Goal: Navigation & Orientation: Find specific page/section

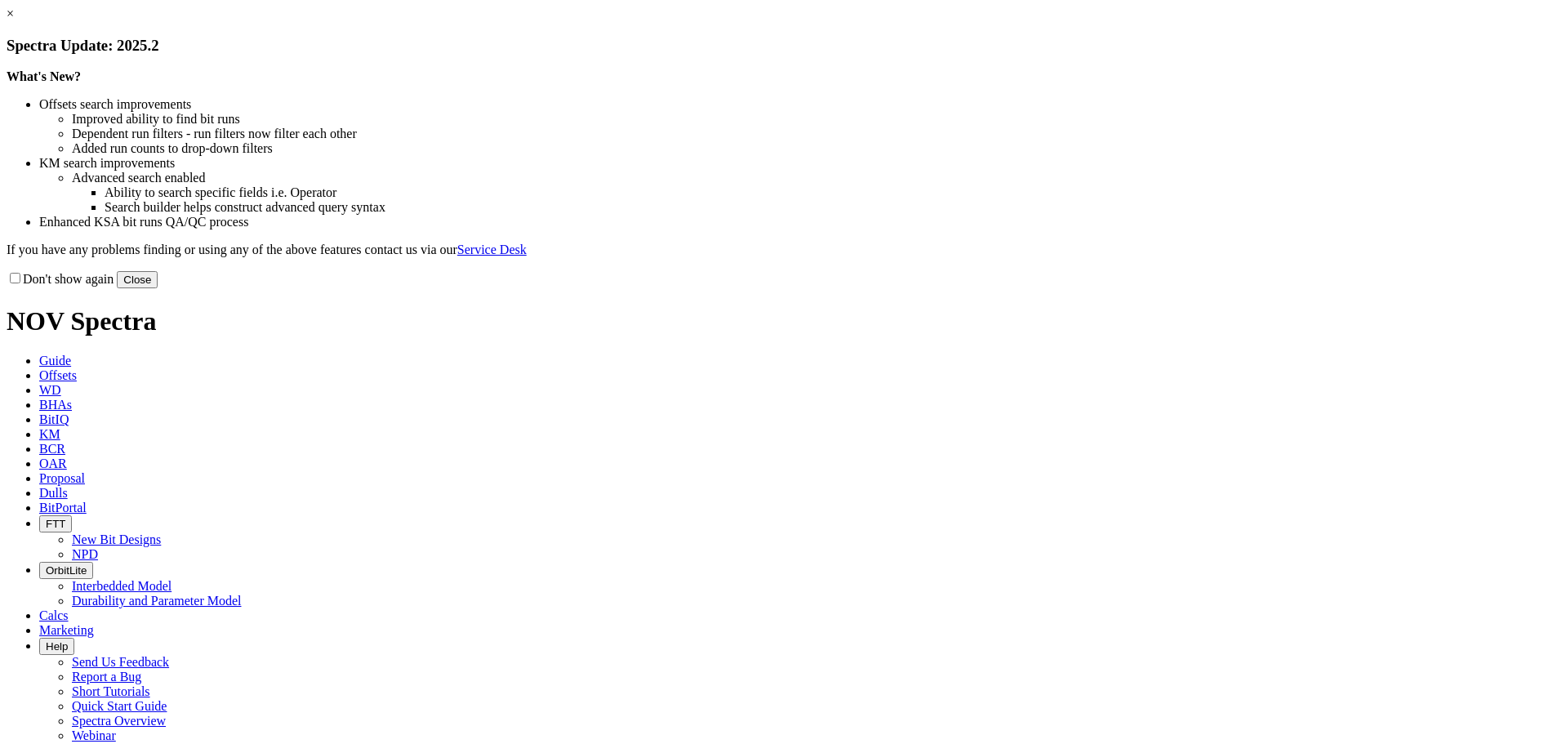
click at [14, 21] on link "×" at bounding box center [10, 14] width 7 height 14
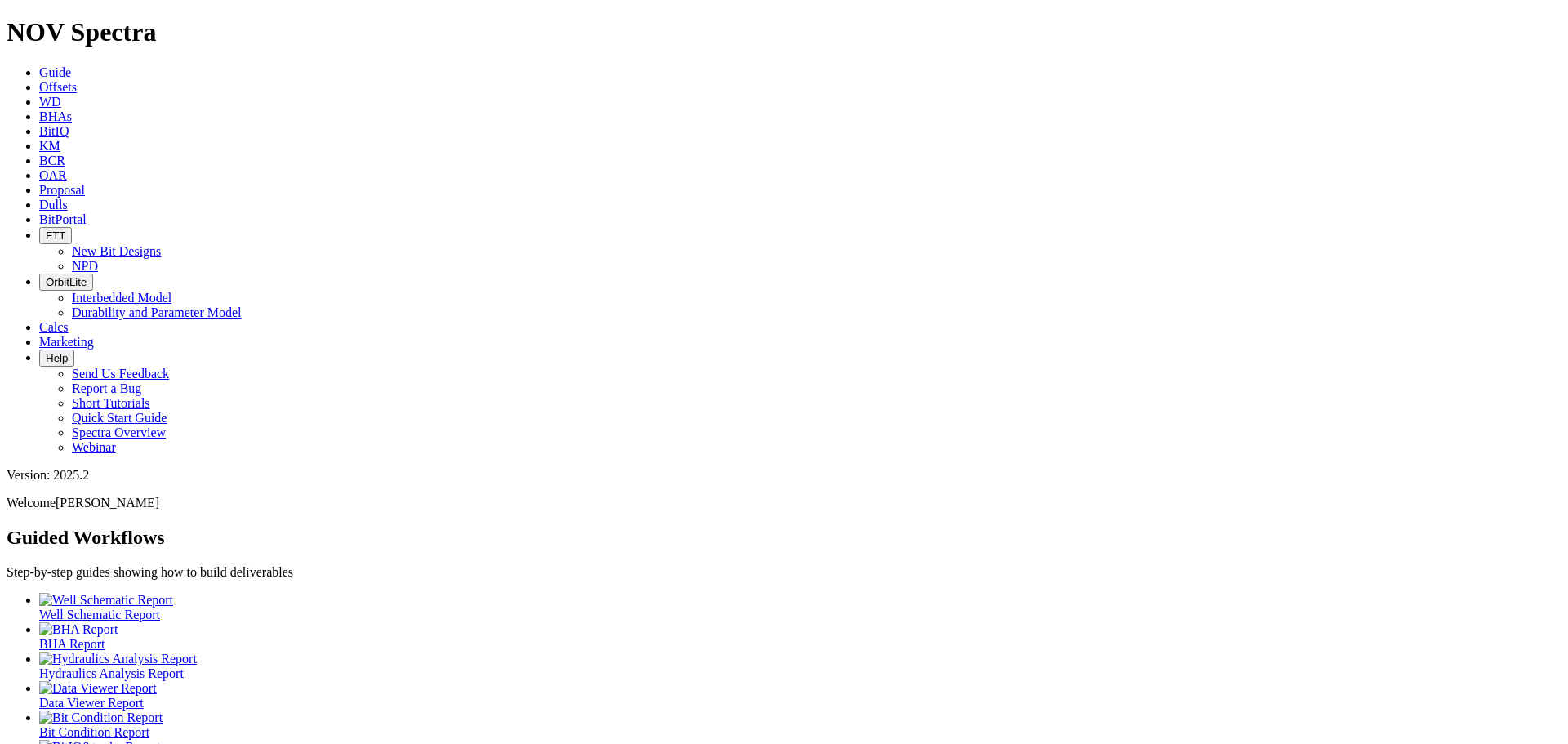
click at [40, 213] on icon at bounding box center [40, 220] width 0 height 14
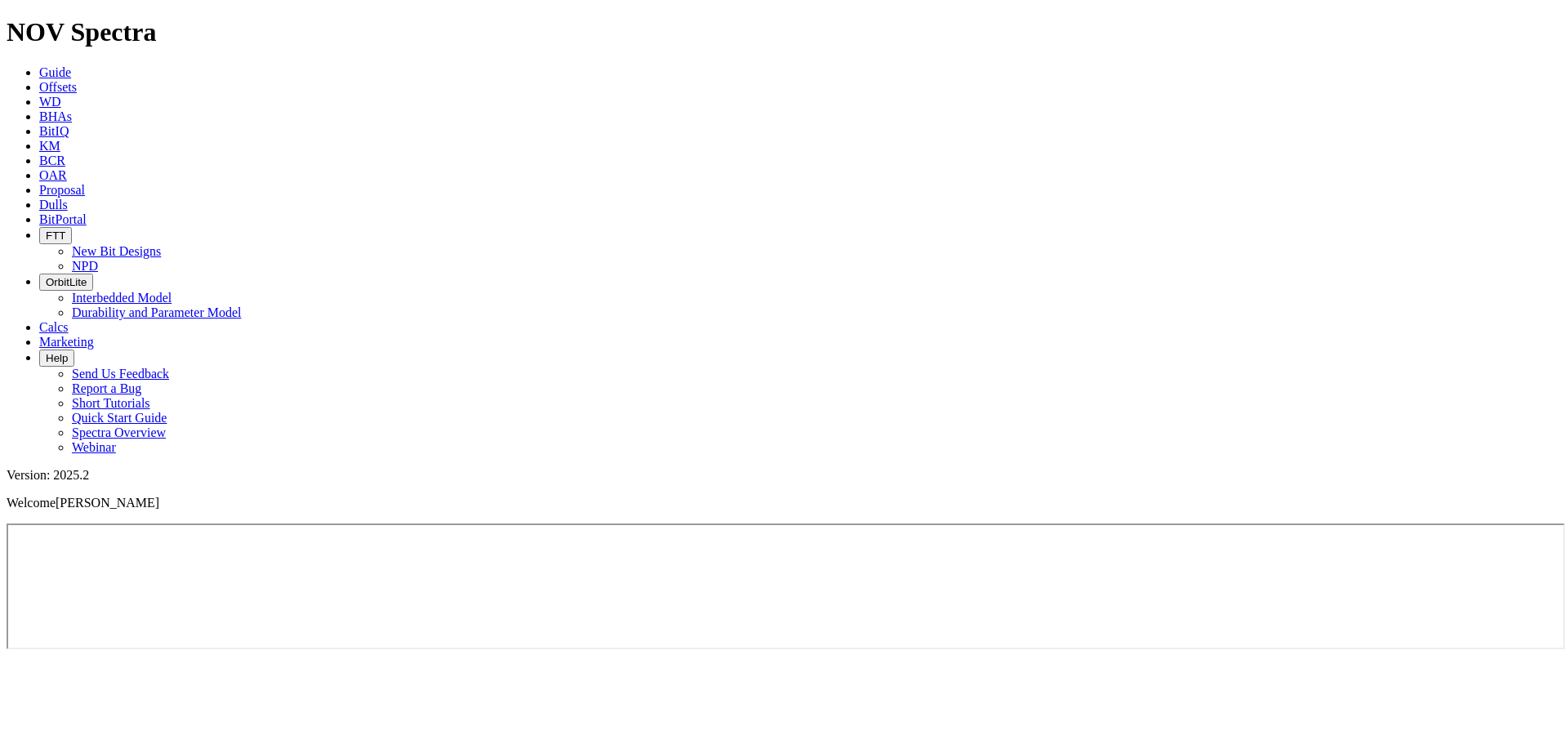
click at [40, 80] on icon at bounding box center [40, 87] width 0 height 14
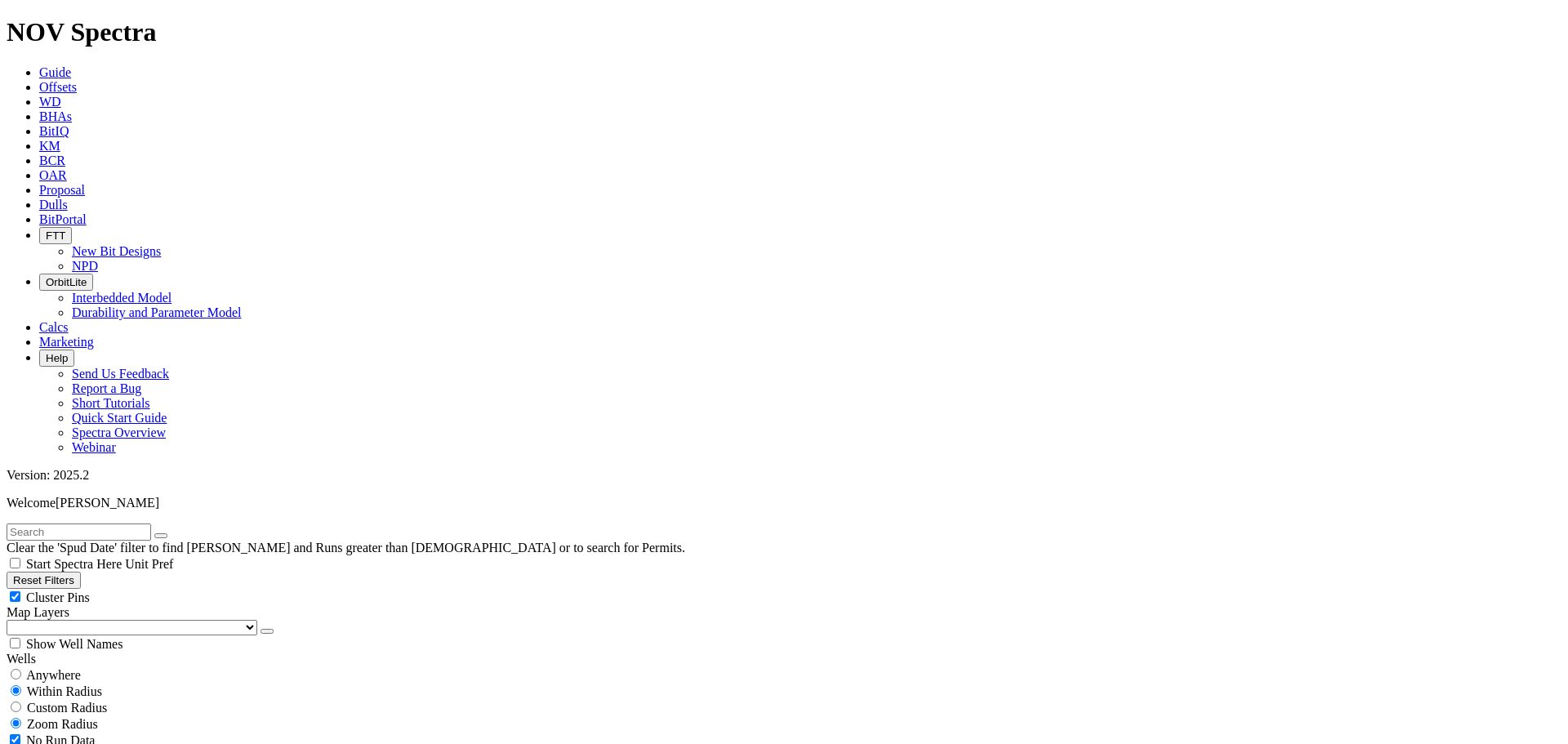
click at [40, 198] on icon at bounding box center [40, 205] width 0 height 14
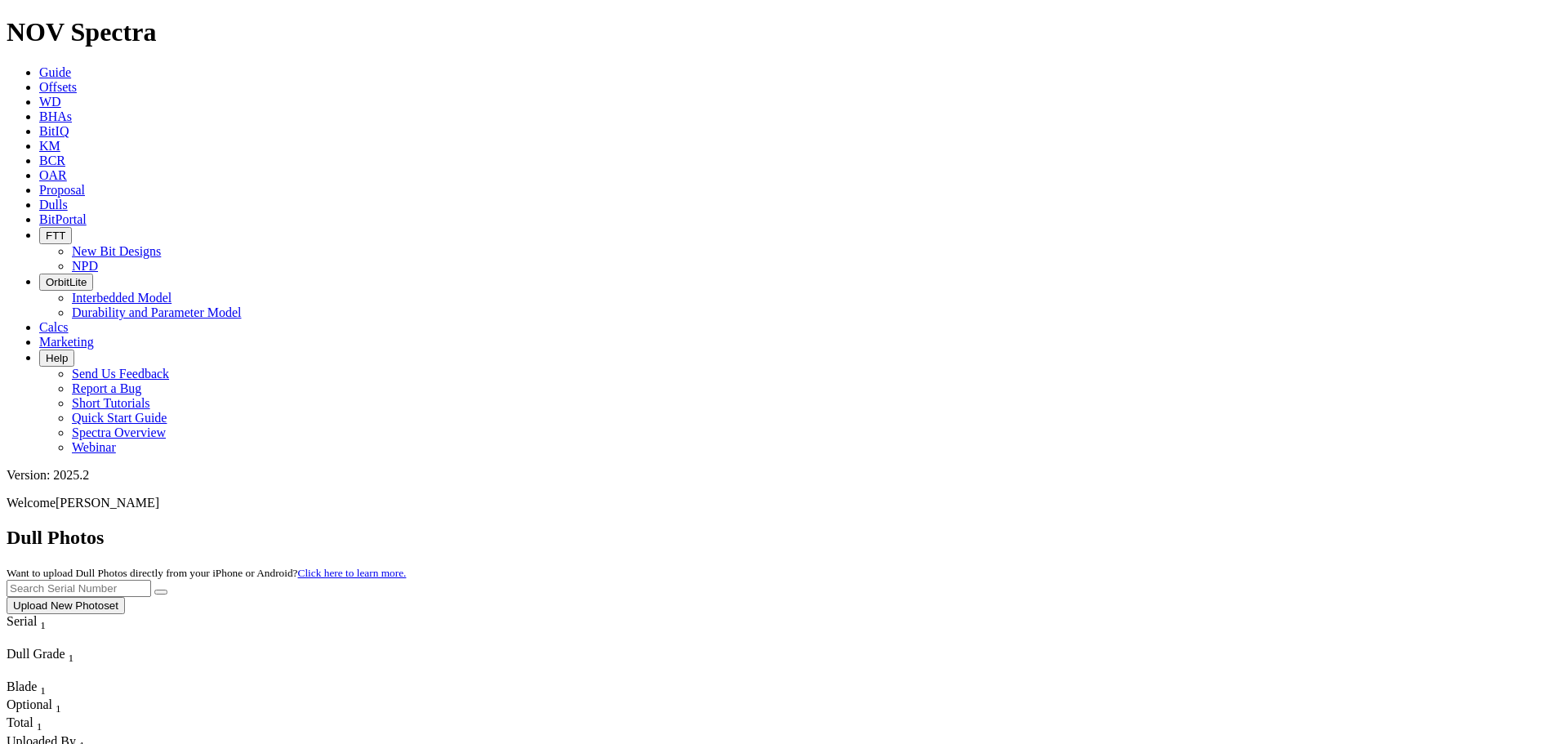
click at [86, 213] on link "BitPortal" at bounding box center [63, 220] width 47 height 14
drag, startPoint x: 719, startPoint y: 16, endPoint x: 680, endPoint y: 26, distance: 40.3
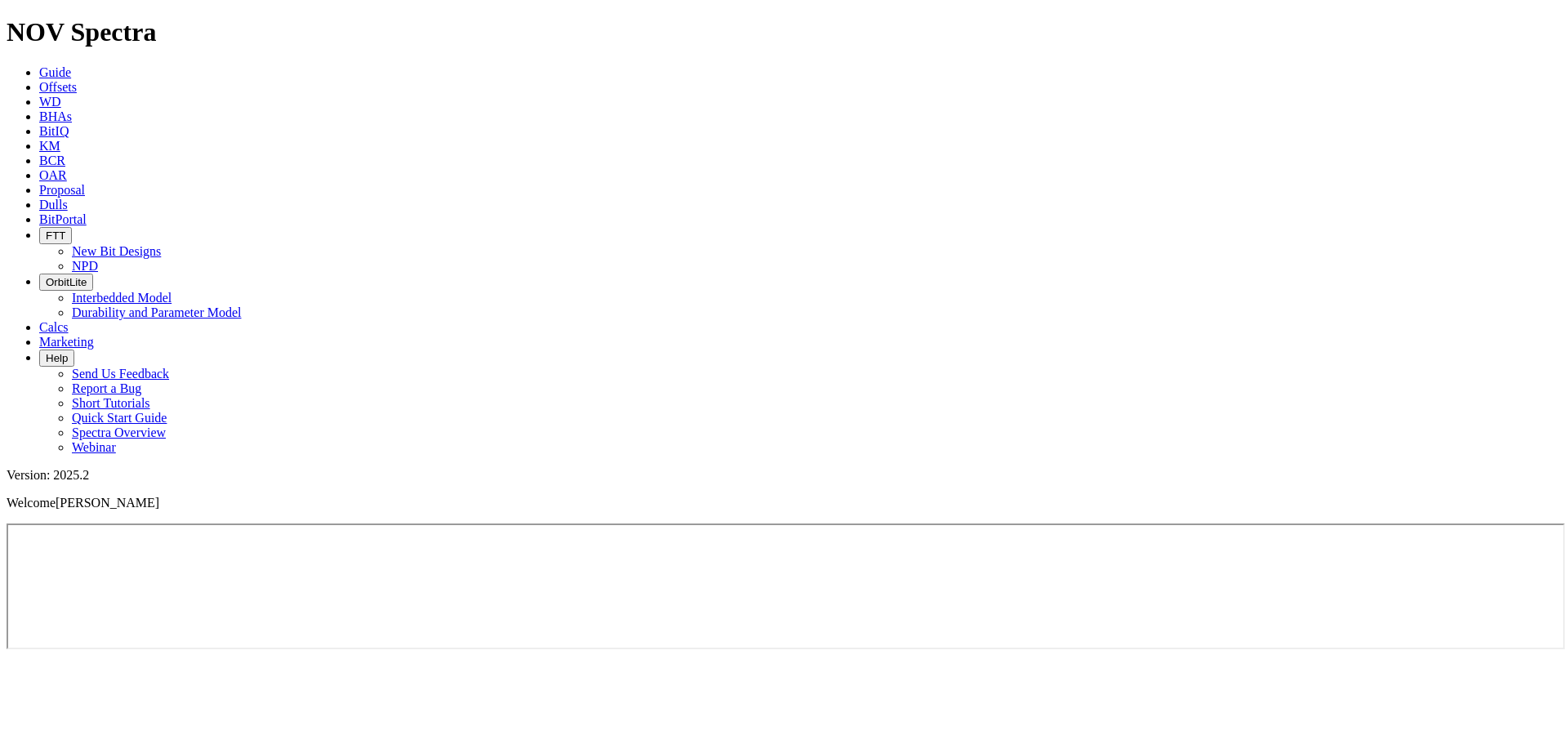
click at [40, 168] on icon at bounding box center [40, 175] width 0 height 14
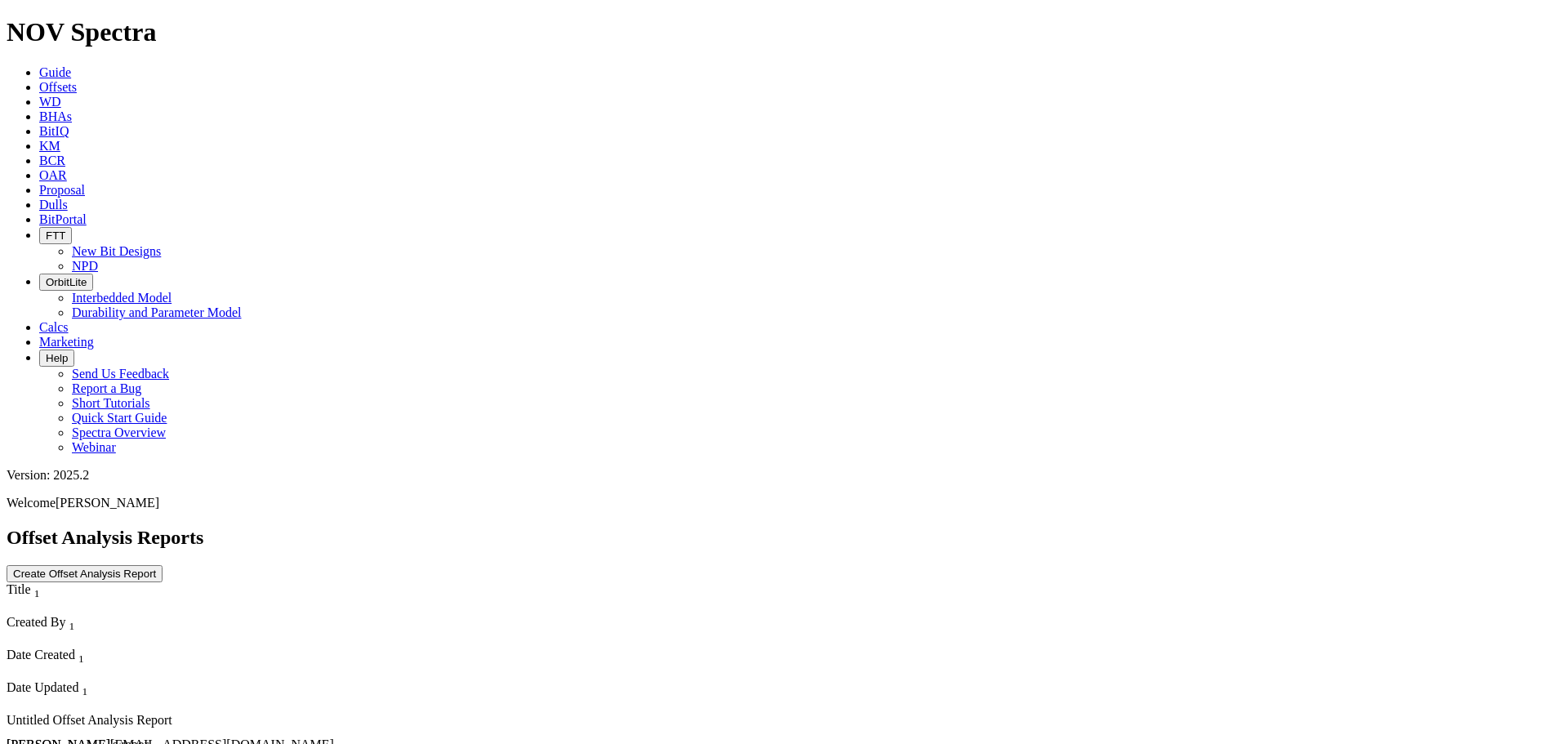
click at [40, 153] on icon at bounding box center [40, 160] width 0 height 14
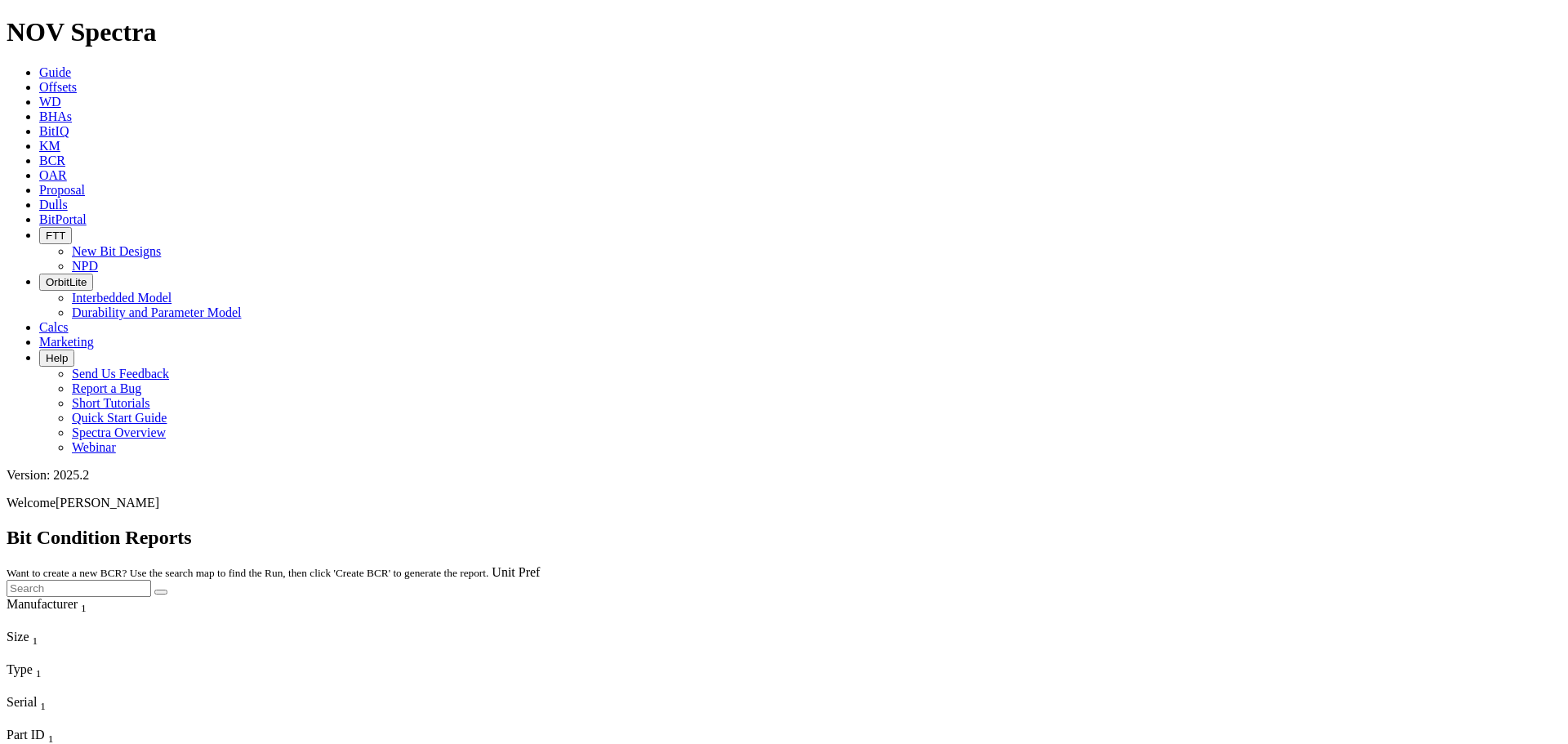
click at [40, 139] on icon at bounding box center [40, 145] width 0 height 14
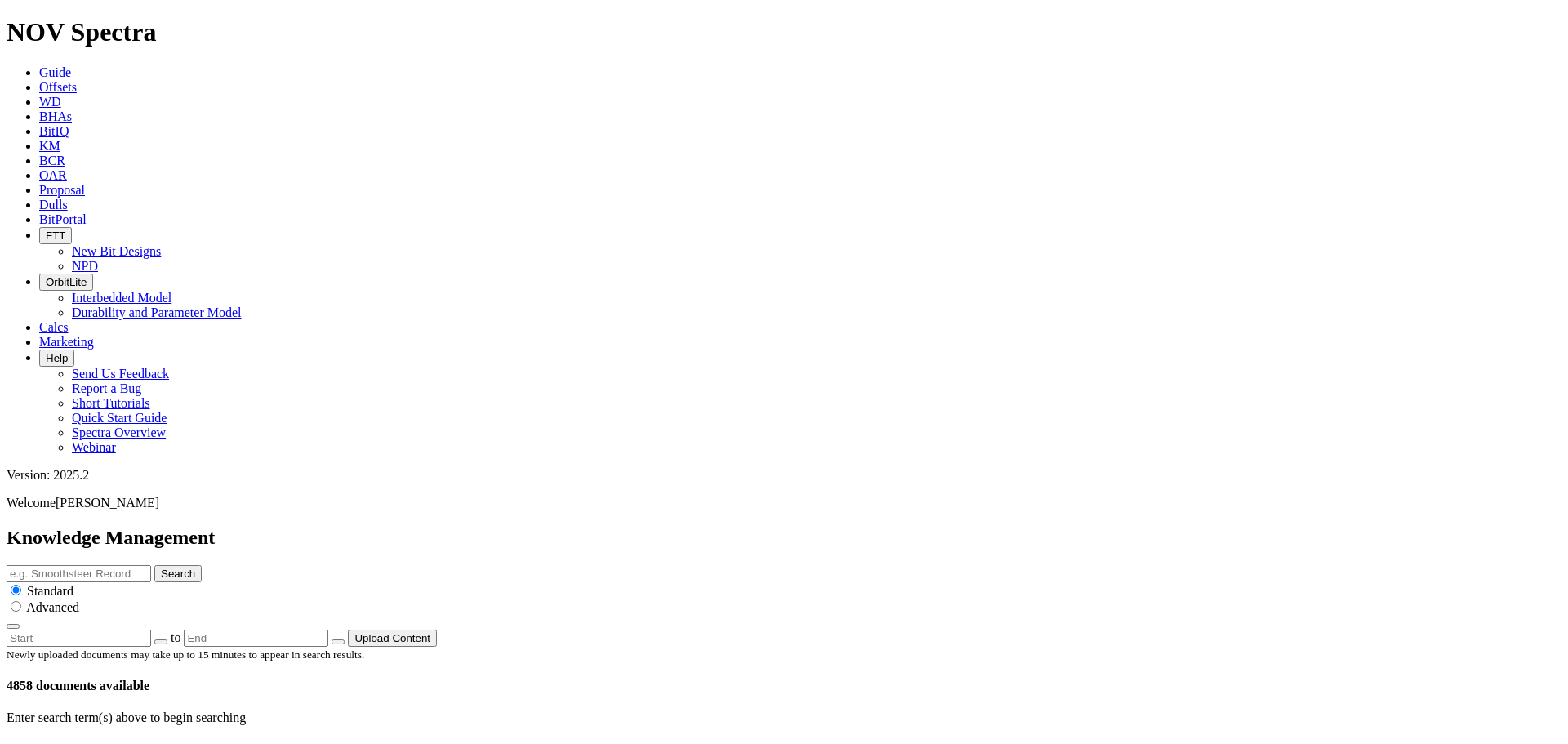
click at [40, 124] on icon at bounding box center [40, 131] width 0 height 14
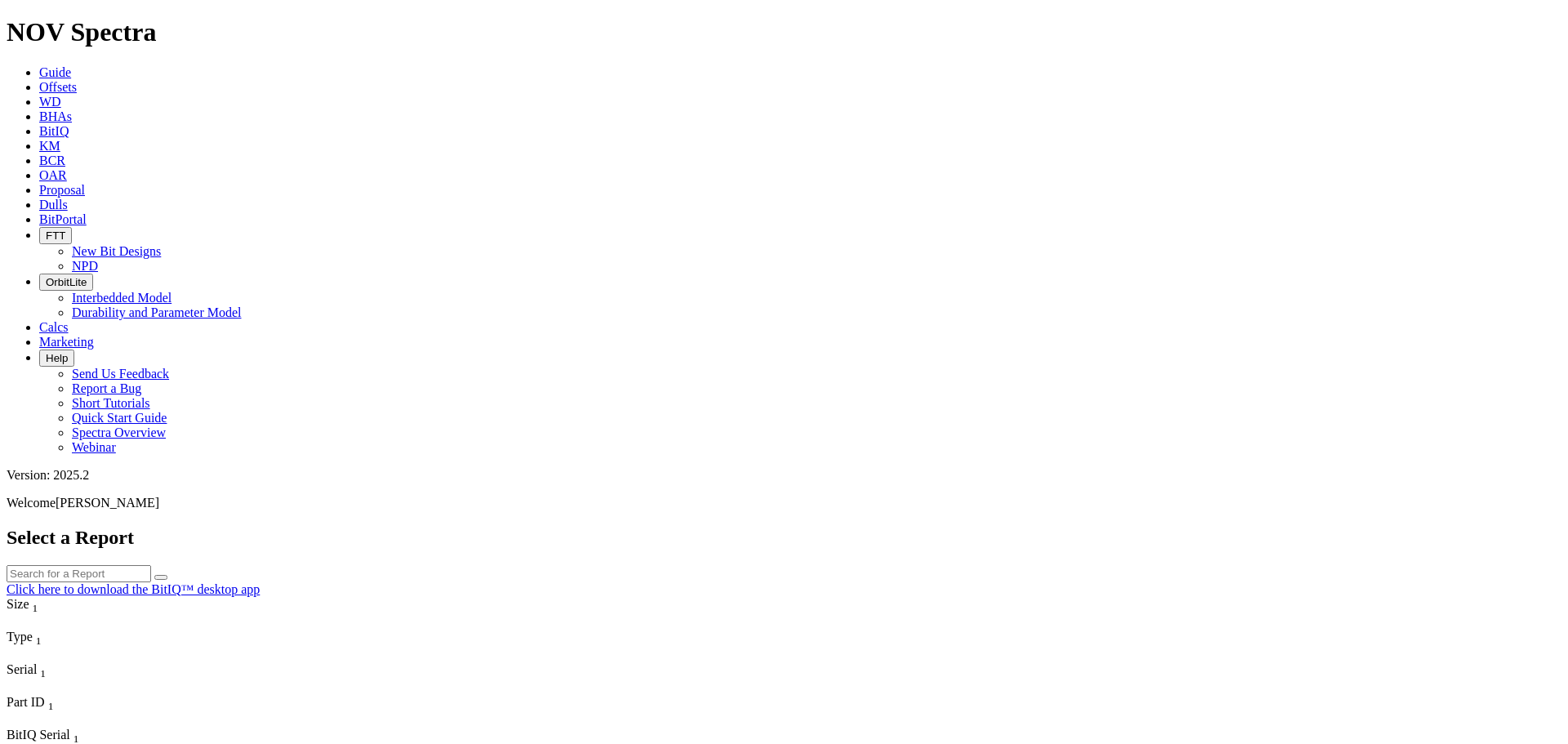
click at [40, 80] on icon at bounding box center [40, 87] width 0 height 14
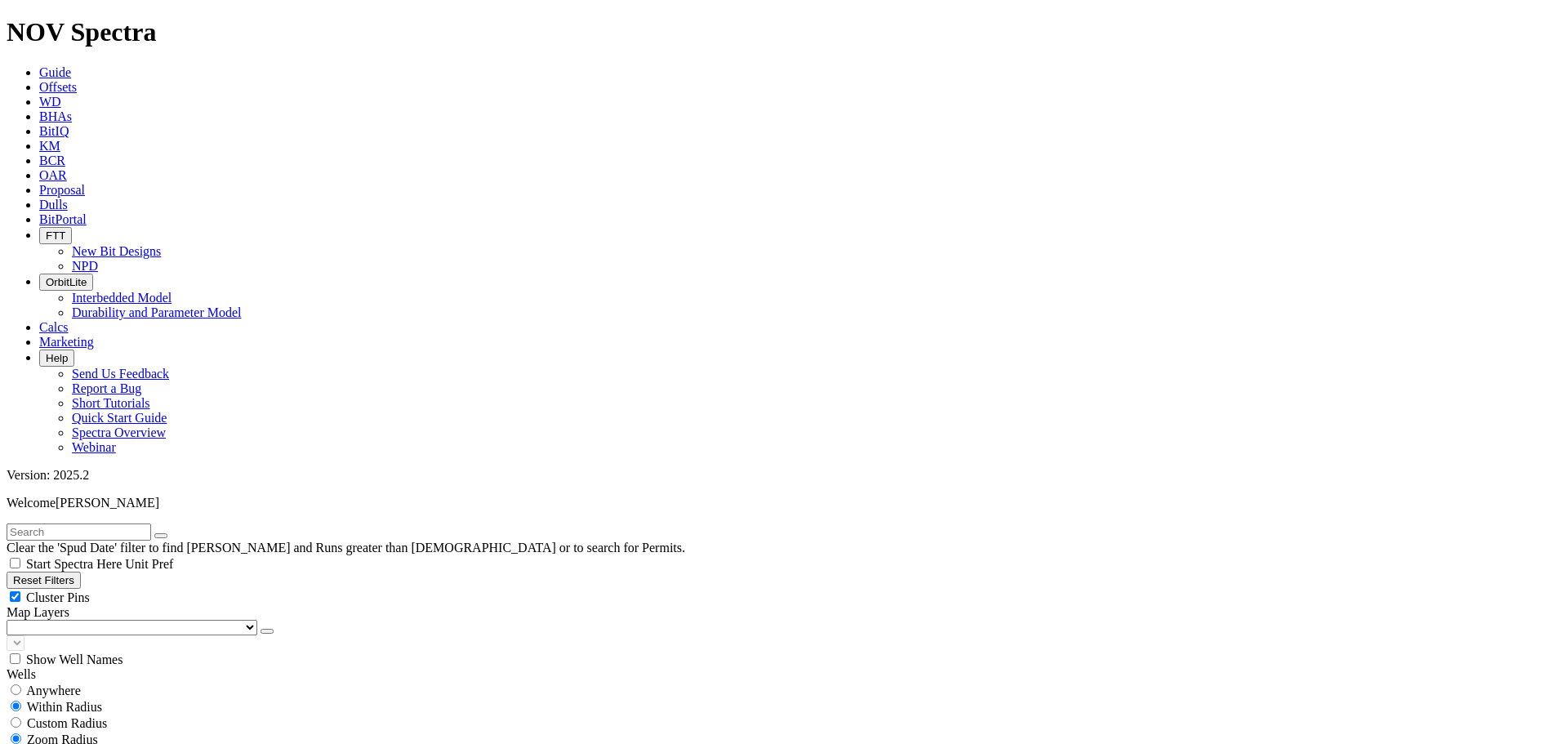
click at [86, 213] on span "BitPortal" at bounding box center [63, 220] width 47 height 14
click at [40, 213] on icon at bounding box center [40, 220] width 0 height 14
click at [86, 213] on link "BitPortal" at bounding box center [63, 220] width 47 height 14
